Goal: Transaction & Acquisition: Purchase product/service

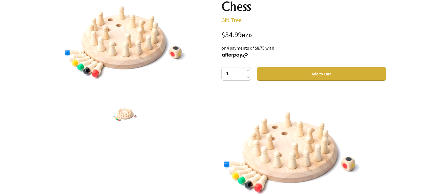
click at [123, 120] on img at bounding box center [125, 113] width 25 height 21
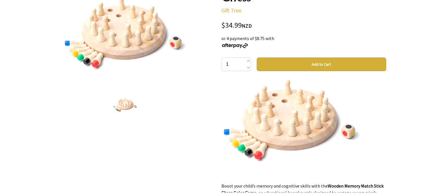
scroll to position [40, 0]
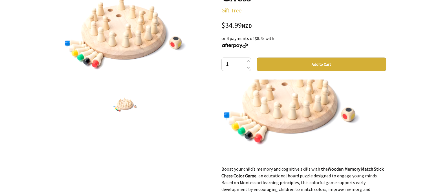
click at [345, 63] on button "Add to Cart" at bounding box center [322, 65] width 130 height 14
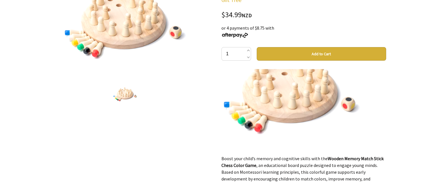
scroll to position [120, 0]
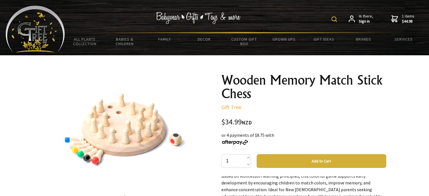
click at [402, 15] on link "1 items $44.98" at bounding box center [402, 19] width 23 height 10
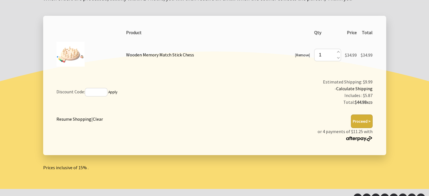
scroll to position [97, 0]
click at [69, 119] on link "Resume Shopping" at bounding box center [73, 119] width 35 height 6
click at [71, 116] on link "Resume Shopping" at bounding box center [73, 119] width 35 height 6
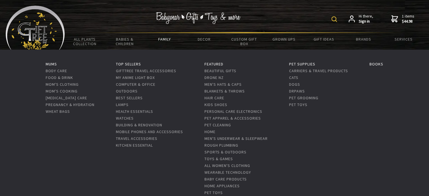
click at [168, 40] on link "Family" at bounding box center [164, 39] width 40 height 12
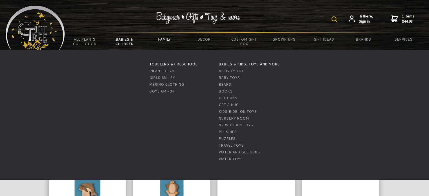
click at [125, 36] on link "Babies & Children" at bounding box center [125, 41] width 40 height 16
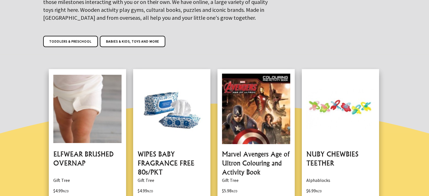
scroll to position [114, 0]
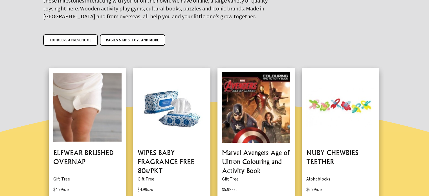
click at [70, 37] on link "Toddlers & Preschool" at bounding box center [70, 39] width 55 height 11
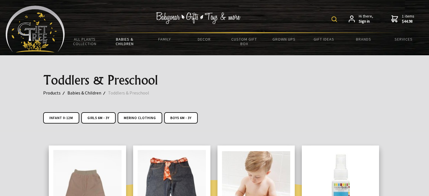
click at [334, 18] on img at bounding box center [335, 19] width 6 height 6
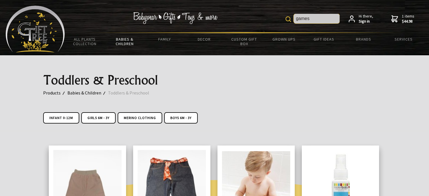
type input "games"
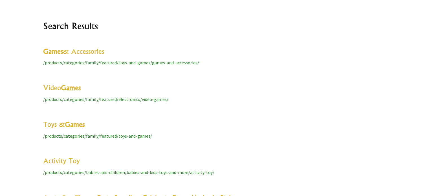
scroll to position [132, 0]
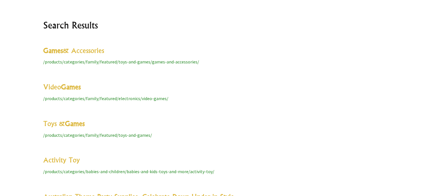
click at [55, 124] on link "Toys & Games" at bounding box center [63, 123] width 41 height 8
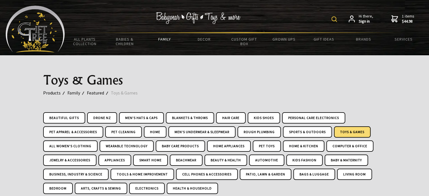
click at [400, 20] on link "1 items $44.98" at bounding box center [402, 19] width 23 height 10
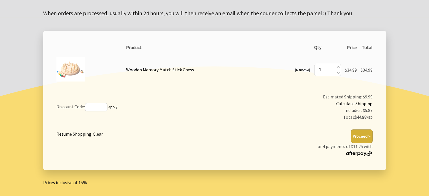
scroll to position [83, 0]
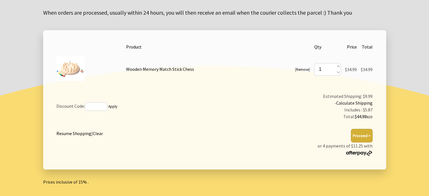
click at [366, 135] on button "Proceed >" at bounding box center [362, 136] width 22 height 14
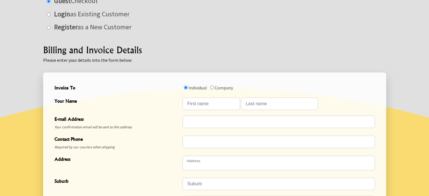
scroll to position [115, 0]
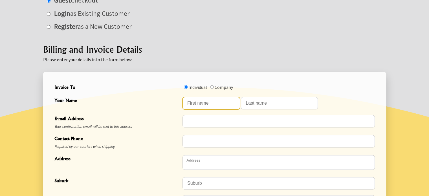
click at [192, 102] on input "Your Name" at bounding box center [212, 103] width 58 height 12
type input "Barbara"
type input "McLean"
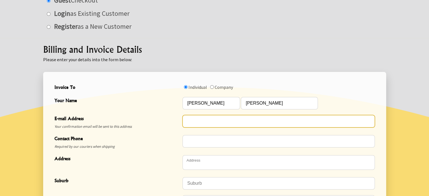
type input "[EMAIL_ADDRESS][DOMAIN_NAME]"
type input "0210644684"
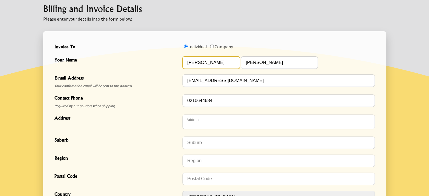
scroll to position [158, 0]
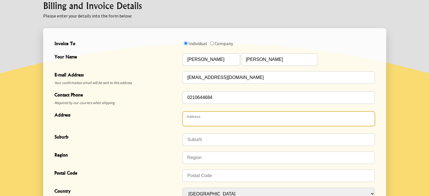
click at [191, 118] on textarea "Address" at bounding box center [279, 118] width 192 height 15
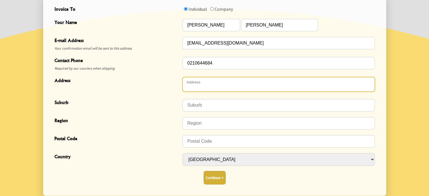
scroll to position [197, 0]
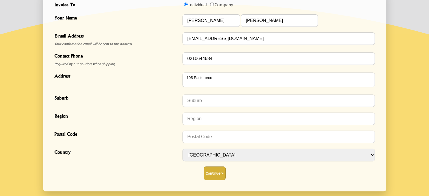
type textarea "[STREET_ADDRESS]"
type input "Fernside"
type input "7691"
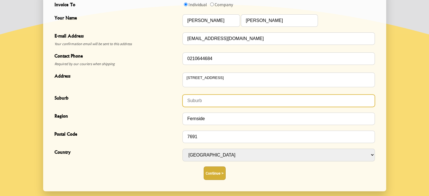
click at [198, 102] on input "Suburb" at bounding box center [279, 101] width 192 height 12
type input "RD1"
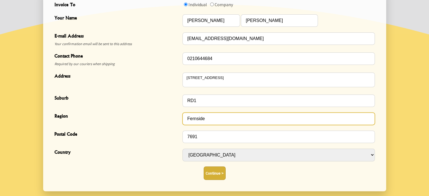
click at [222, 120] on input "Fernside" at bounding box center [279, 119] width 192 height 12
type input "F"
type input "Kaiapoi"
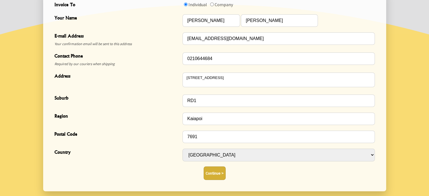
click at [212, 174] on button "Continue >" at bounding box center [215, 173] width 22 height 14
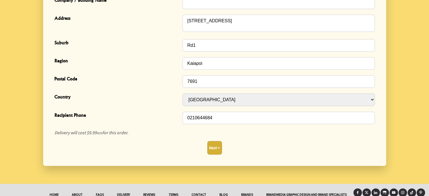
scroll to position [204, 0]
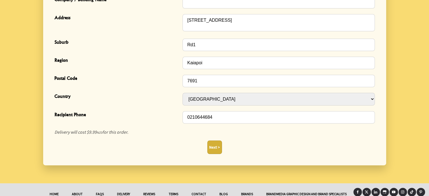
click at [210, 151] on button "Next >" at bounding box center [214, 148] width 15 height 14
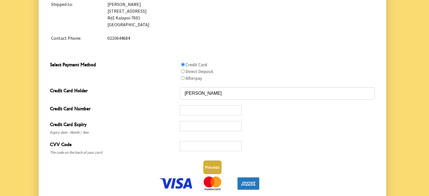
scroll to position [249, 0]
click at [173, 184] on img at bounding box center [176, 183] width 35 height 14
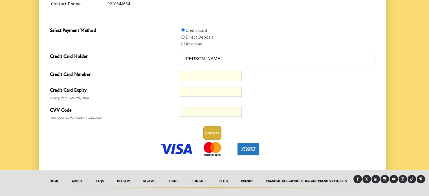
scroll to position [284, 0]
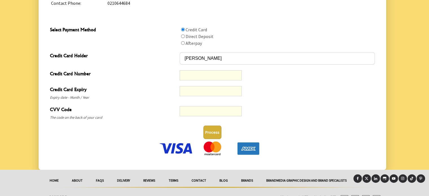
click at [246, 92] on div at bounding box center [277, 93] width 195 height 16
click at [241, 113] on div at bounding box center [211, 111] width 62 height 10
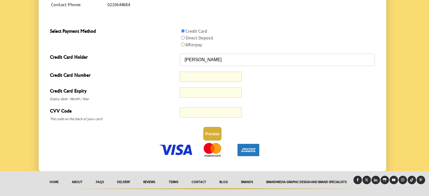
scroll to position [293, 0]
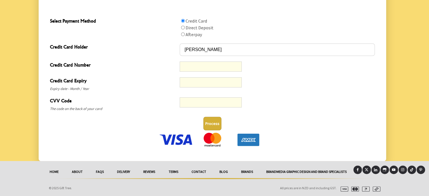
click at [178, 139] on img at bounding box center [176, 140] width 35 height 14
click at [67, 134] on p at bounding box center [213, 141] width 330 height 16
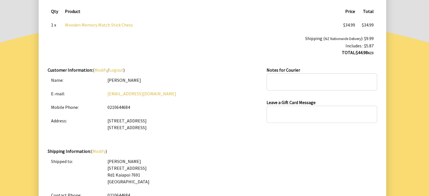
scroll to position [92, 0]
click at [126, 94] on link "[EMAIL_ADDRESS][DOMAIN_NAME]" at bounding box center [142, 94] width 69 height 6
click at [218, 175] on td "[PERSON_NAME] [STREET_ADDRESS]" at bounding box center [240, 171] width 273 height 34
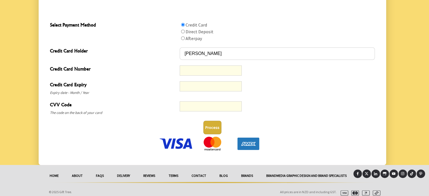
scroll to position [293, 0]
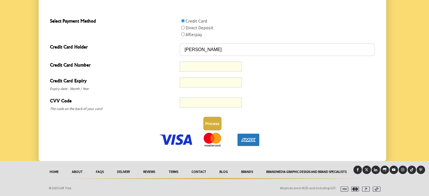
click at [315, 84] on div at bounding box center [277, 85] width 195 height 16
click at [209, 124] on button "Process" at bounding box center [212, 124] width 18 height 14
